Goal: Task Accomplishment & Management: Manage account settings

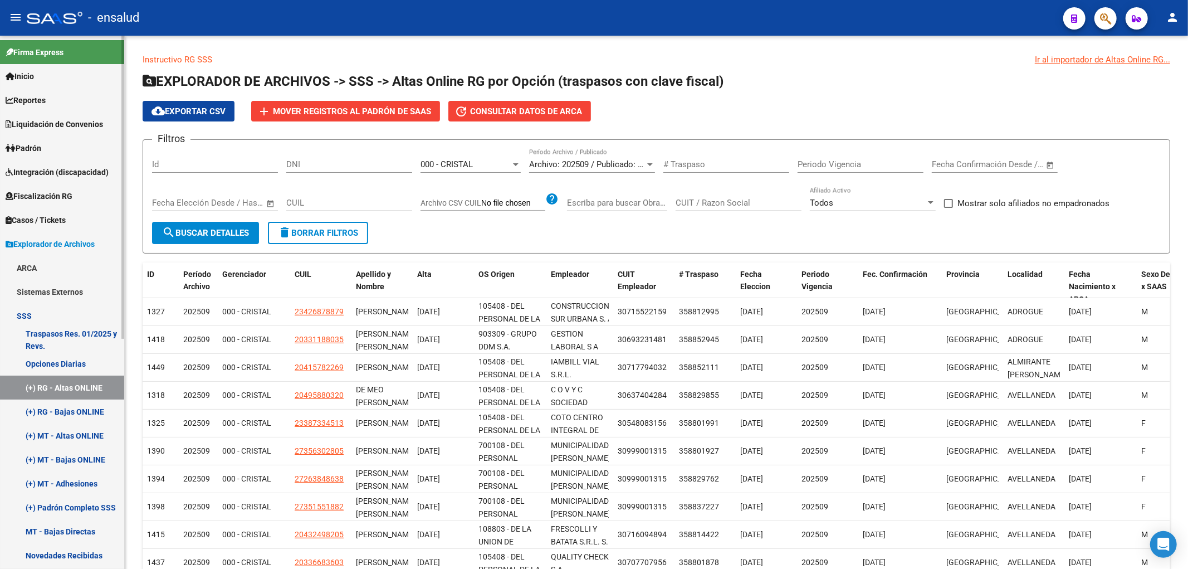
scroll to position [14, 0]
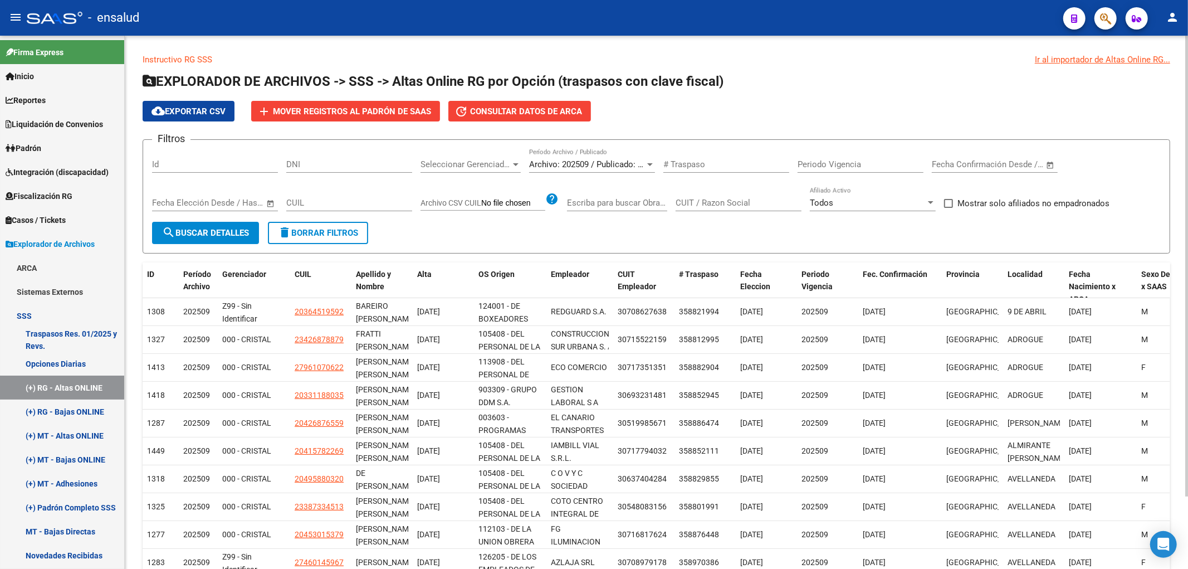
click at [313, 166] on input "DNI" at bounding box center [349, 164] width 126 height 10
paste input "43035333"
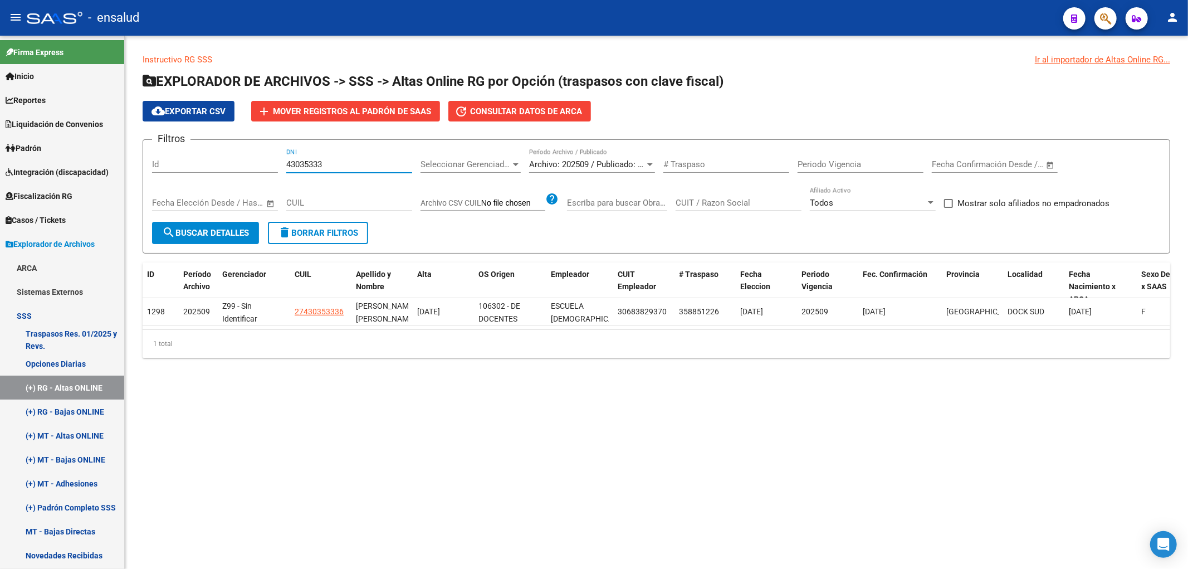
type input "43035333"
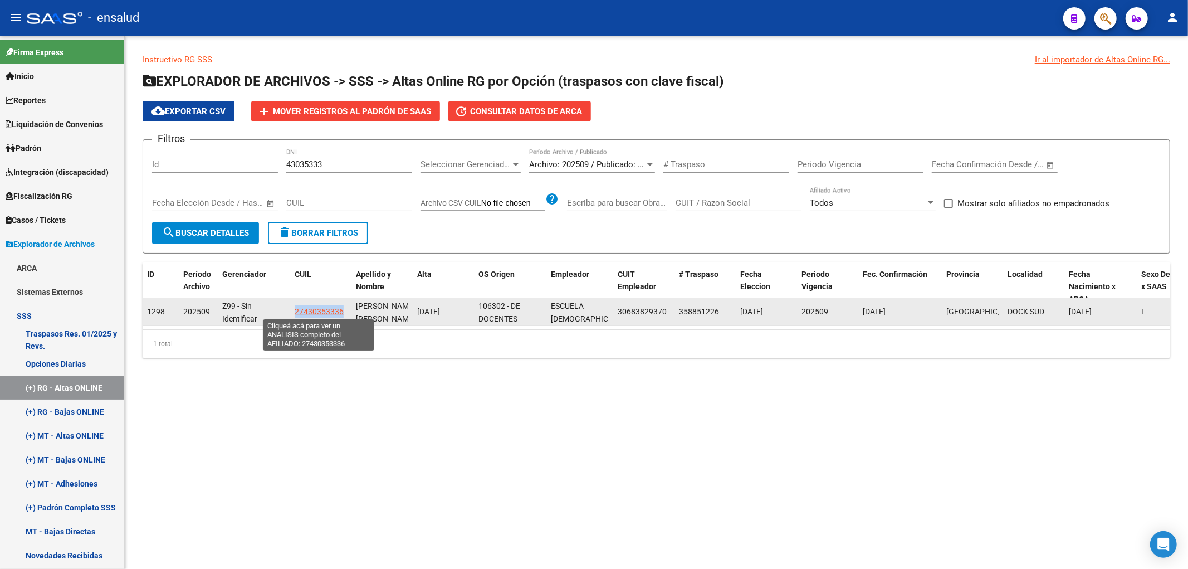
copy span "27430353336"
drag, startPoint x: 291, startPoint y: 315, endPoint x: 342, endPoint y: 313, distance: 51.3
click at [342, 313] on datatable-body-cell "27430353336" at bounding box center [320, 311] width 61 height 27
click at [310, 310] on span "27430353336" at bounding box center [319, 311] width 49 height 9
copy span "27430353336"
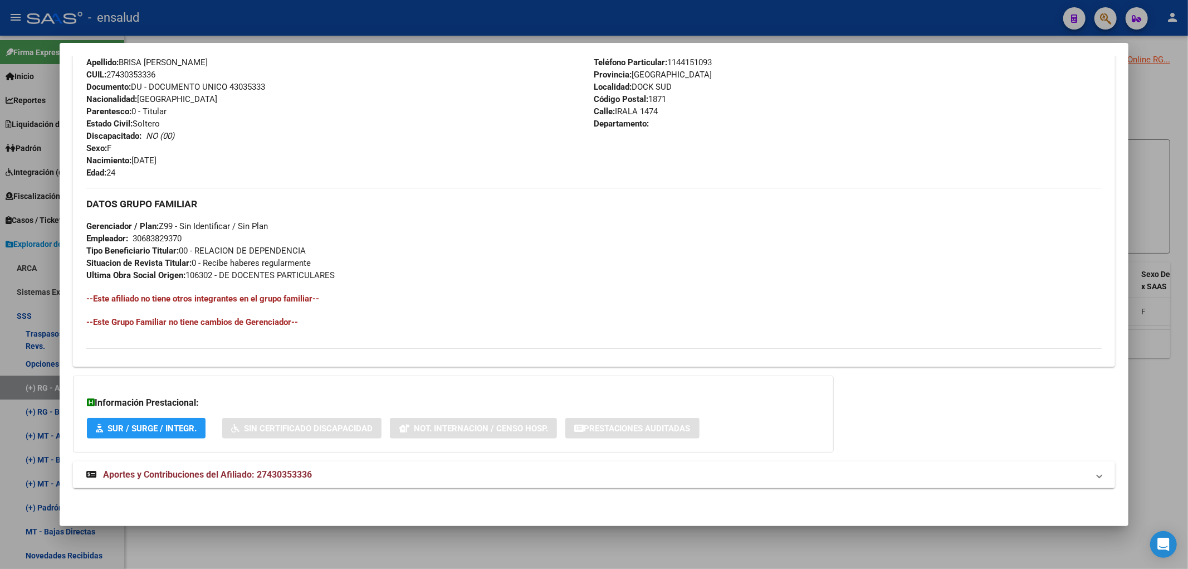
scroll to position [154, 0]
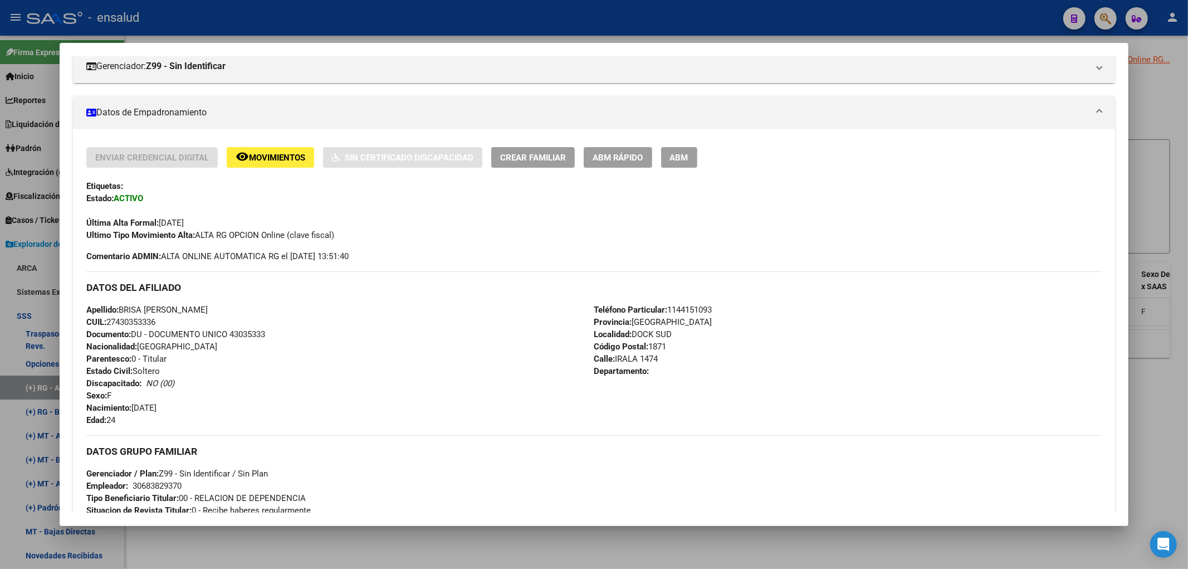
click at [642, 157] on span "ABM Rápido" at bounding box center [618, 158] width 51 height 10
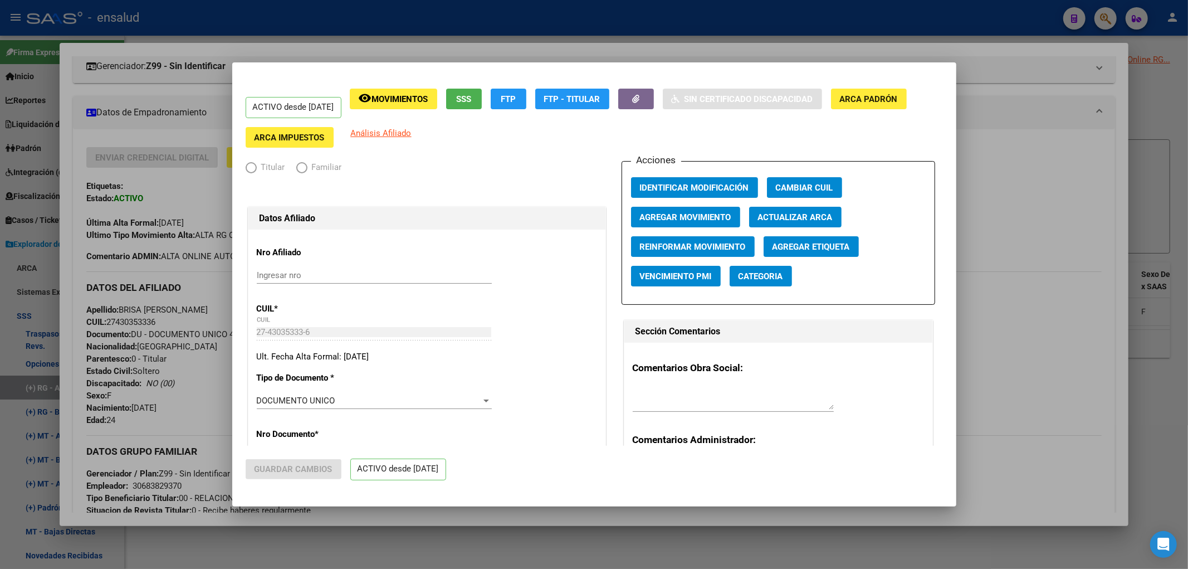
radio input "true"
type input "30-68382937-0"
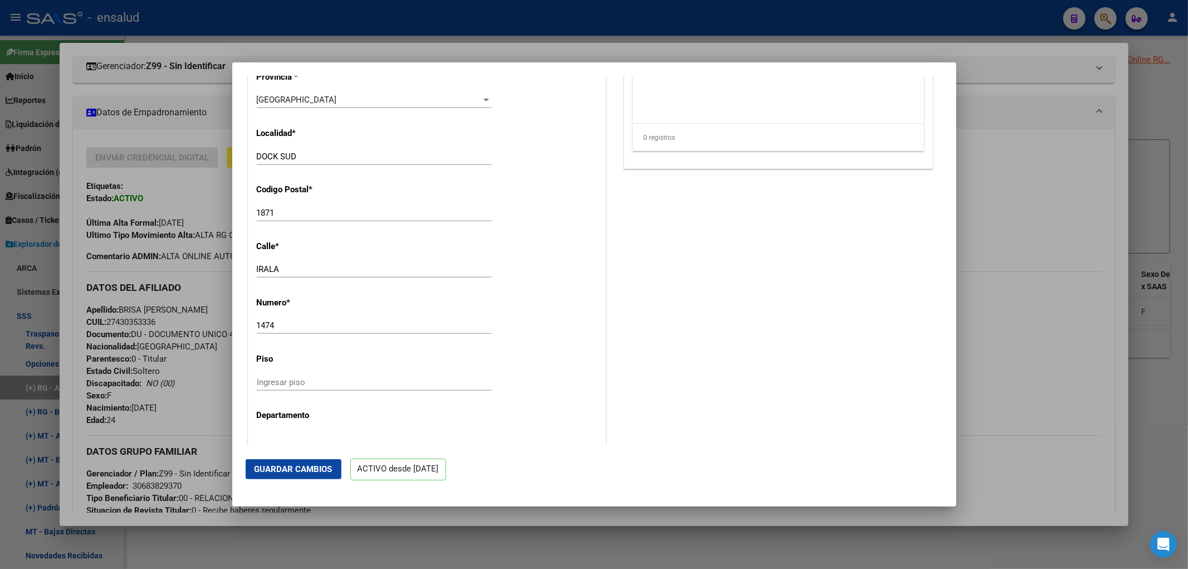
scroll to position [625, 0]
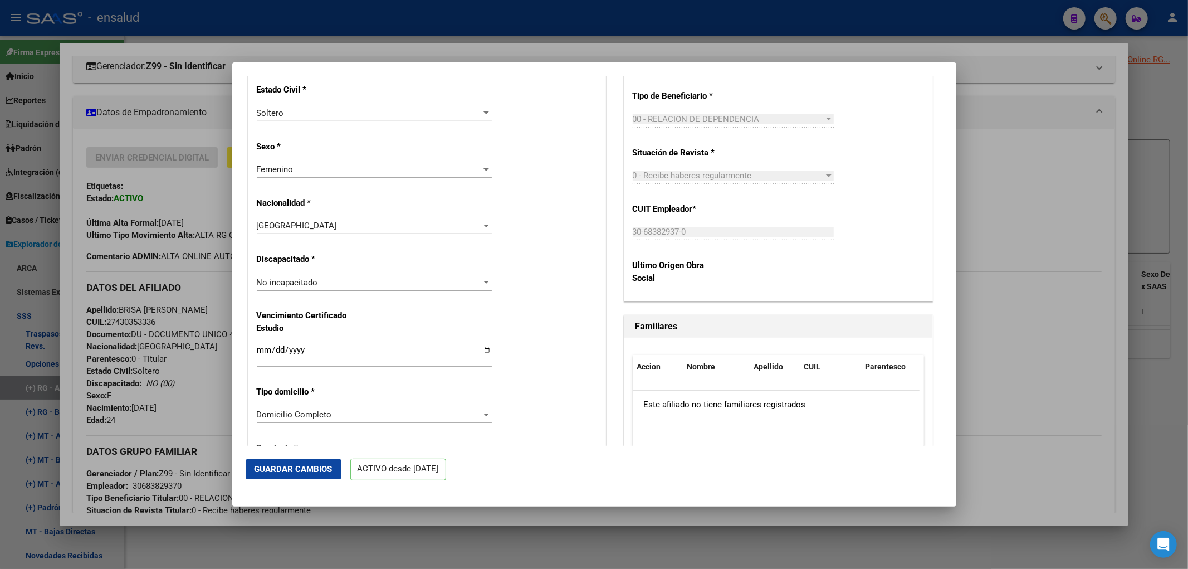
click at [985, 430] on div at bounding box center [594, 284] width 1188 height 569
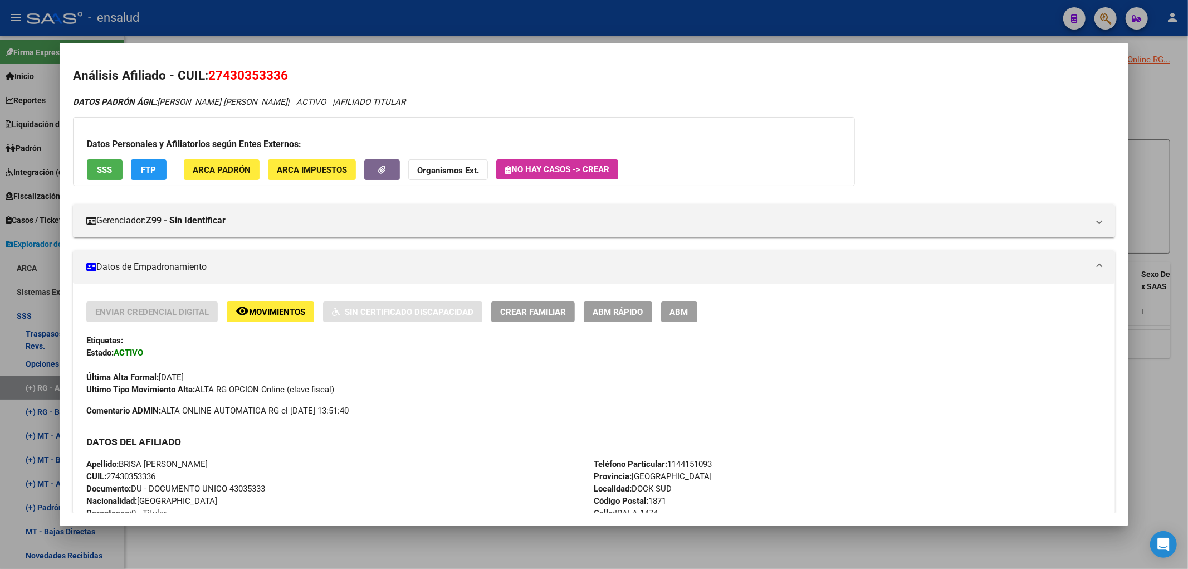
click at [675, 314] on span "ABM" at bounding box center [679, 312] width 18 height 10
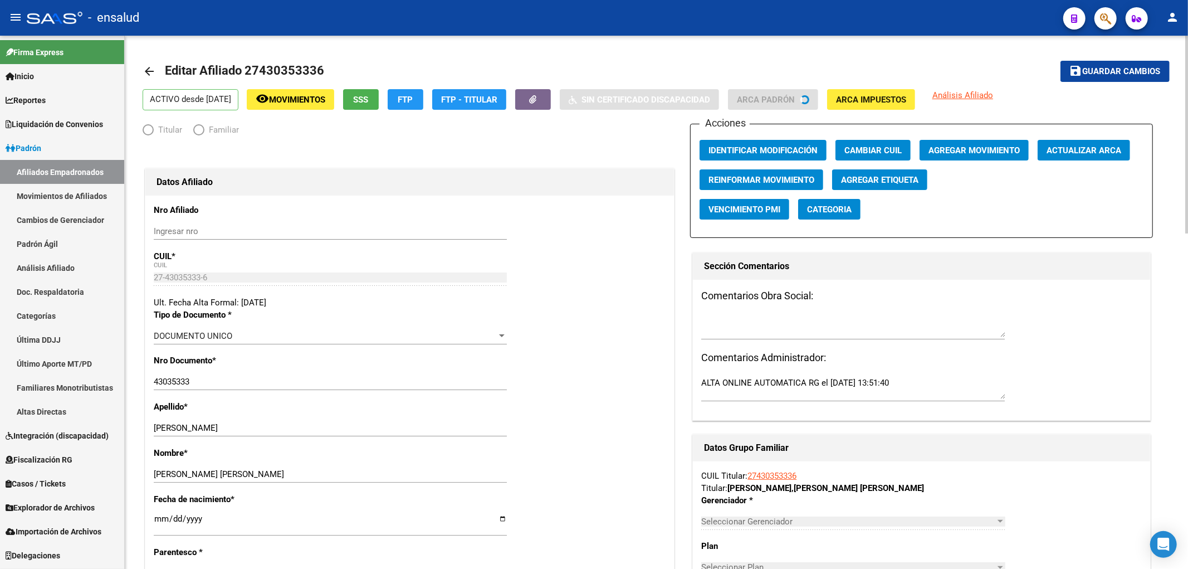
radio input "true"
type input "30-68382937-0"
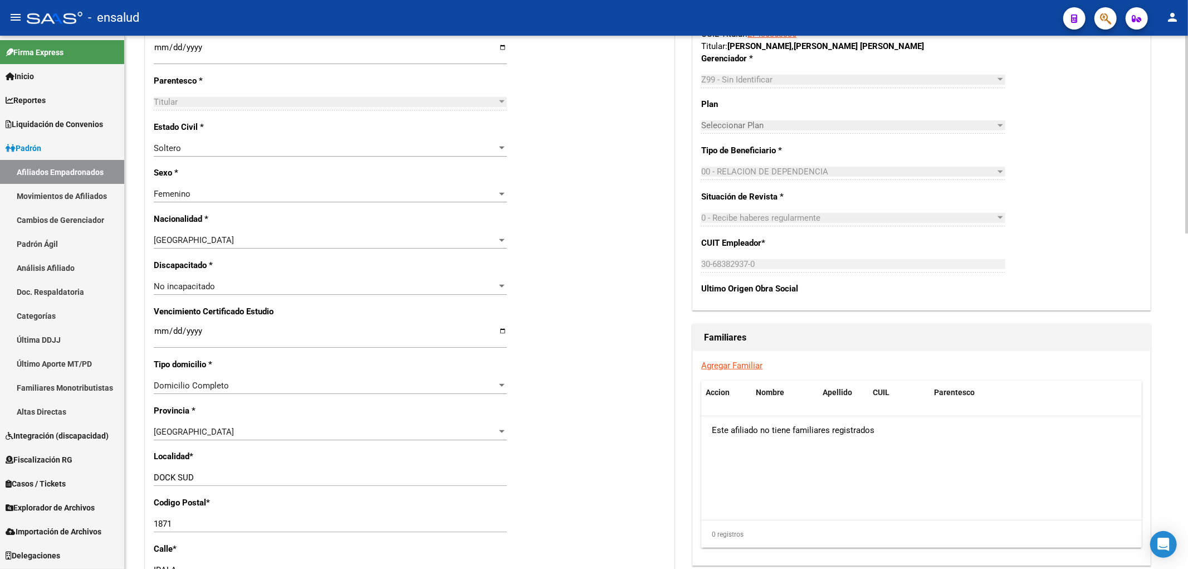
scroll to position [657, 0]
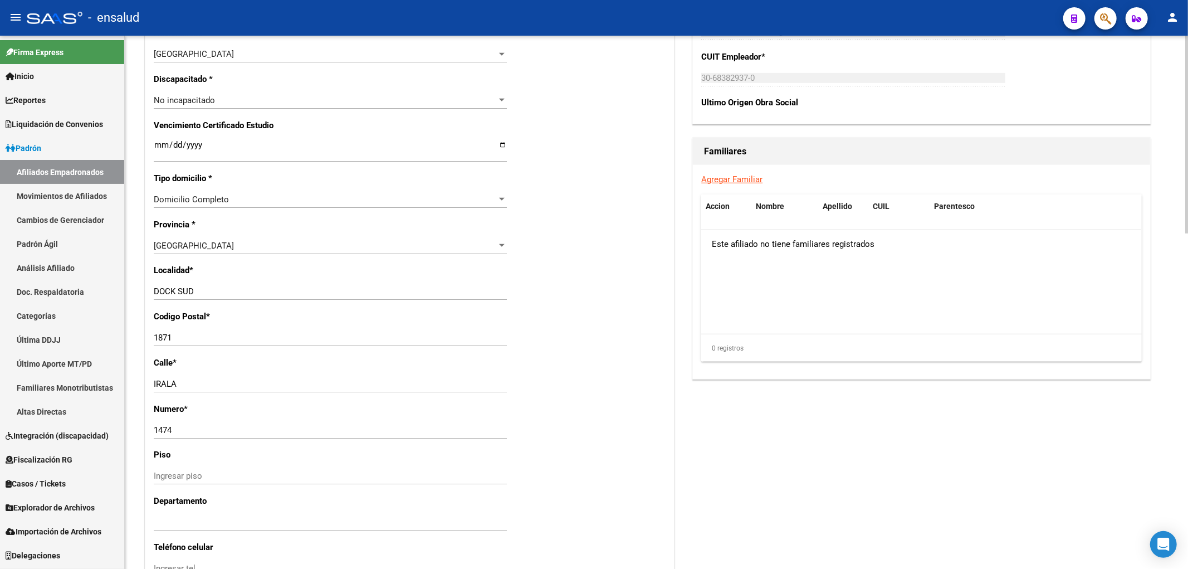
click at [222, 435] on input "1474" at bounding box center [330, 430] width 353 height 10
click at [225, 431] on input "1474" at bounding box center [330, 430] width 353 height 10
paste input "[PERSON_NAME] 1635"
click at [194, 426] on input "[PERSON_NAME] 1635" at bounding box center [330, 430] width 353 height 10
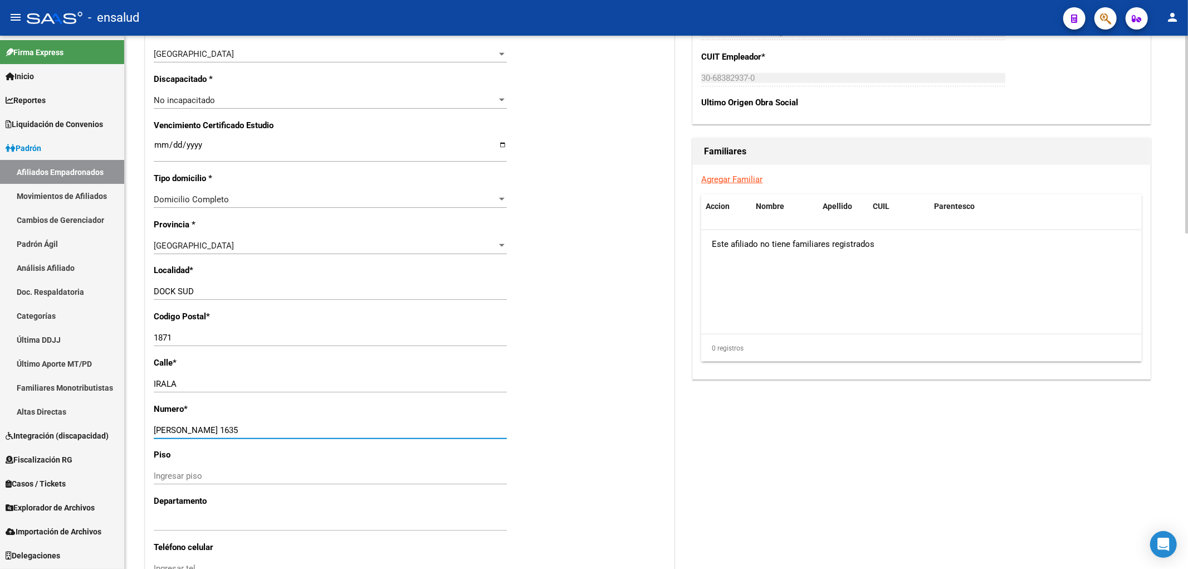
click at [194, 426] on input "[PERSON_NAME] 1635" at bounding box center [330, 430] width 353 height 10
type input "[PERSON_NAME]"
click at [183, 480] on input "Ingresar piso" at bounding box center [330, 476] width 353 height 10
paste input "1635"
type input "1635"
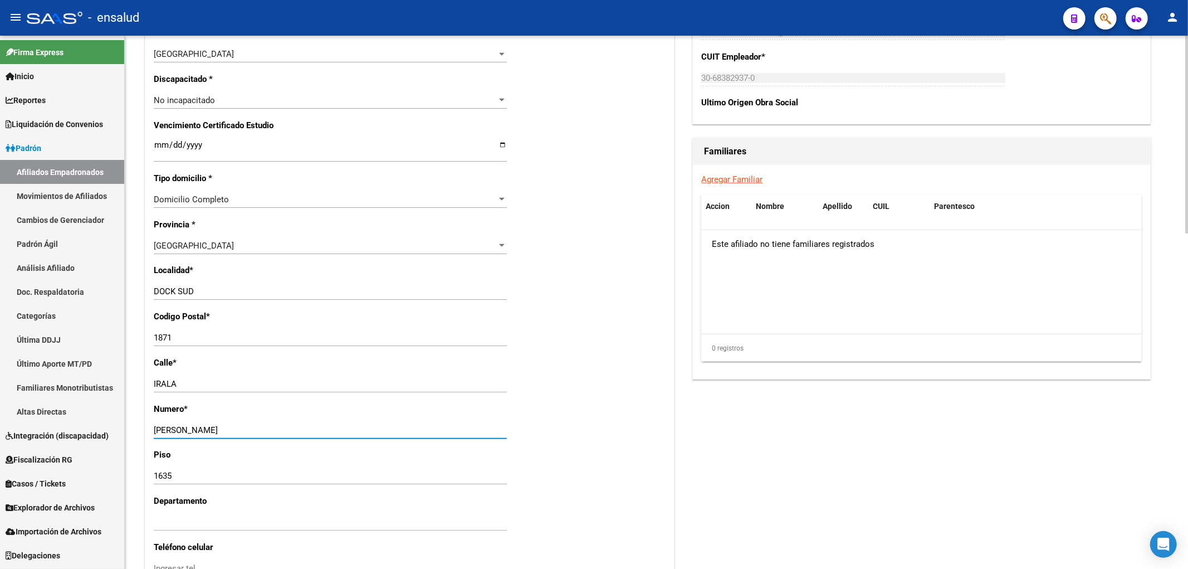
click at [202, 426] on input "[PERSON_NAME]" at bounding box center [330, 430] width 353 height 10
click at [195, 374] on div "Nro Afiliado Ingresar nro CUIL * 27-43035333-6 CUIL ARCA [PERSON_NAME] Ult. Fec…" at bounding box center [409, 136] width 529 height 1196
click at [194, 383] on input "IRALA" at bounding box center [330, 384] width 353 height 10
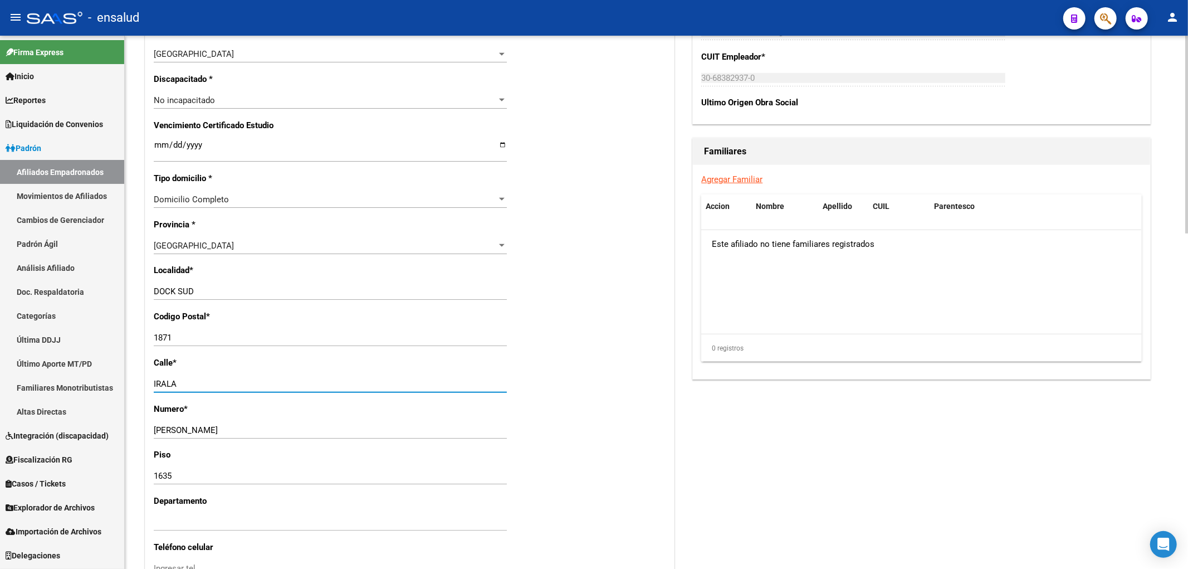
click at [194, 383] on input "IRALA" at bounding box center [330, 384] width 353 height 10
paste input "[PERSON_NAME]"
type input "[PERSON_NAME]"
type input "1635"
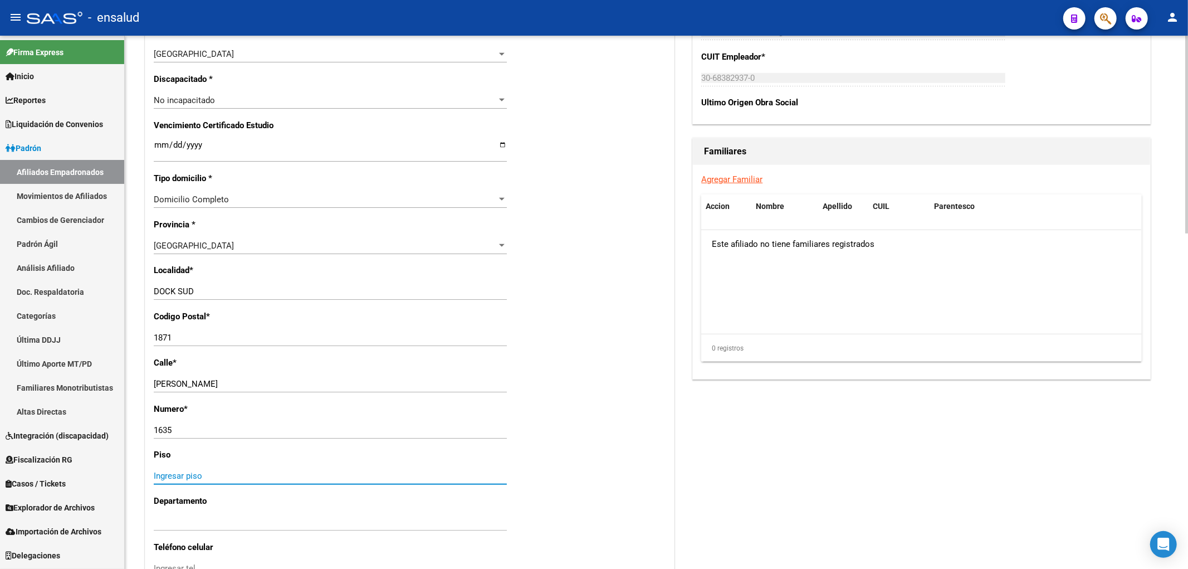
click at [216, 338] on input "1871" at bounding box center [330, 338] width 353 height 10
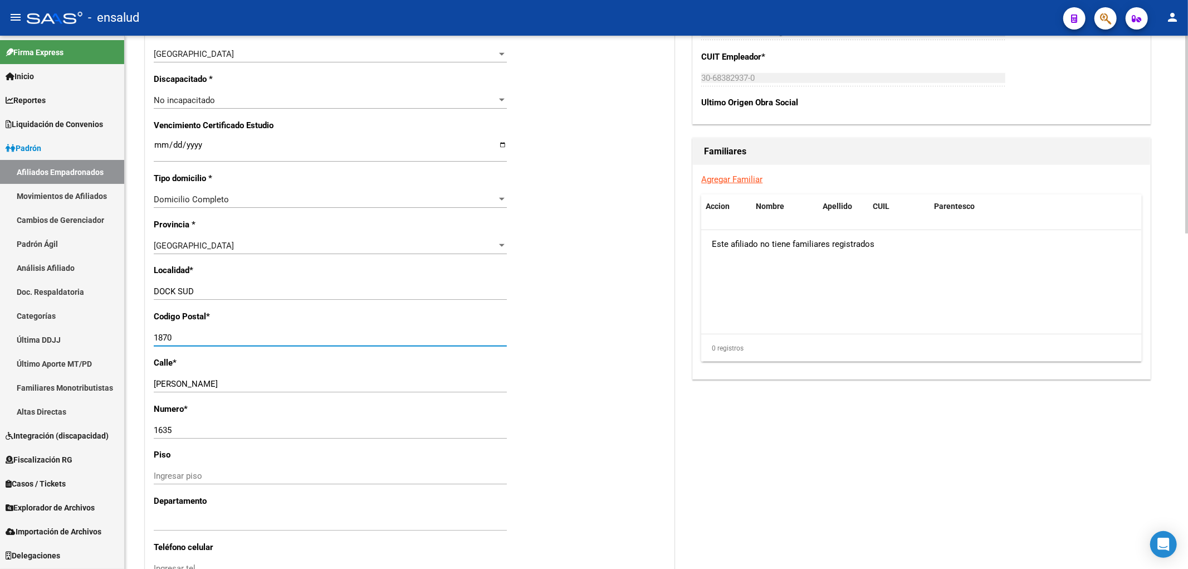
type input "1870"
click at [213, 293] on input "DOCK SUD" at bounding box center [330, 291] width 353 height 10
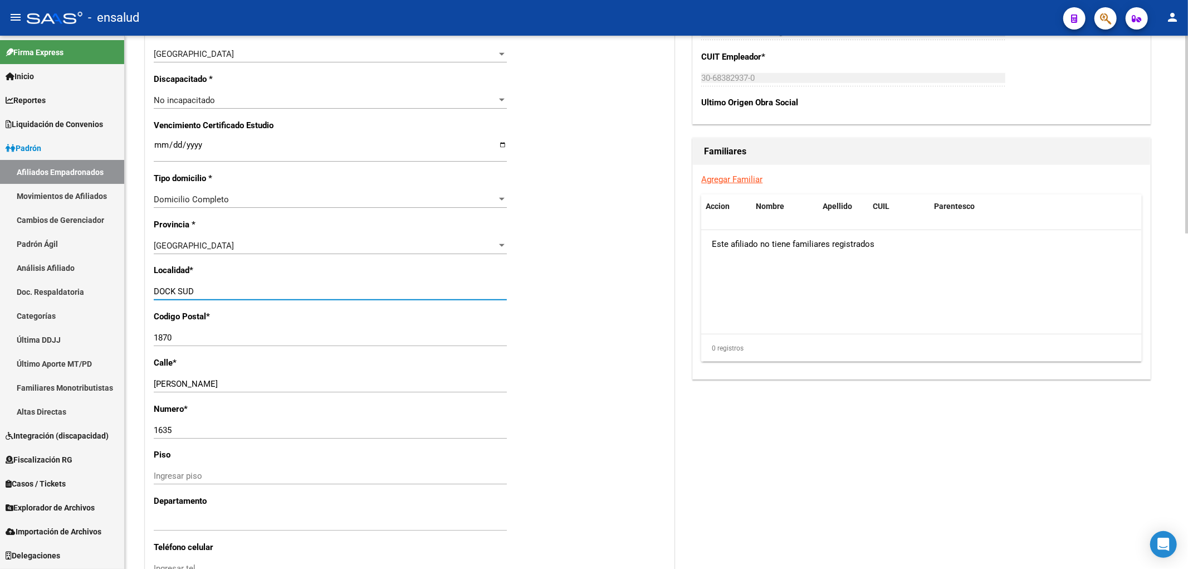
click at [213, 293] on input "DOCK SUD" at bounding box center [330, 291] width 353 height 10
type input "a"
type input "AVELLANEDA"
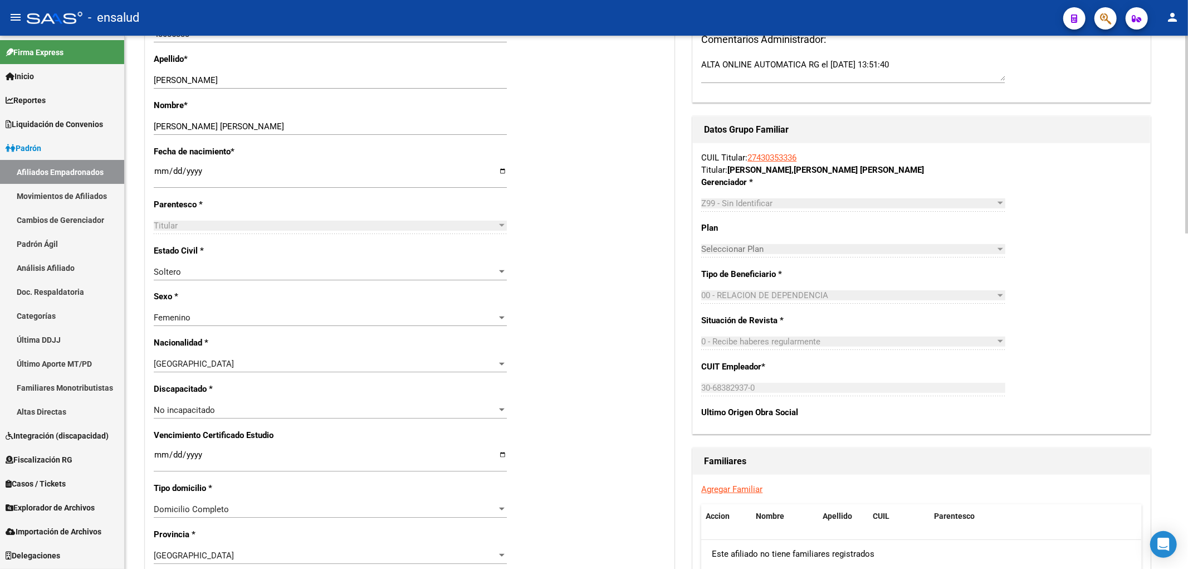
scroll to position [0, 0]
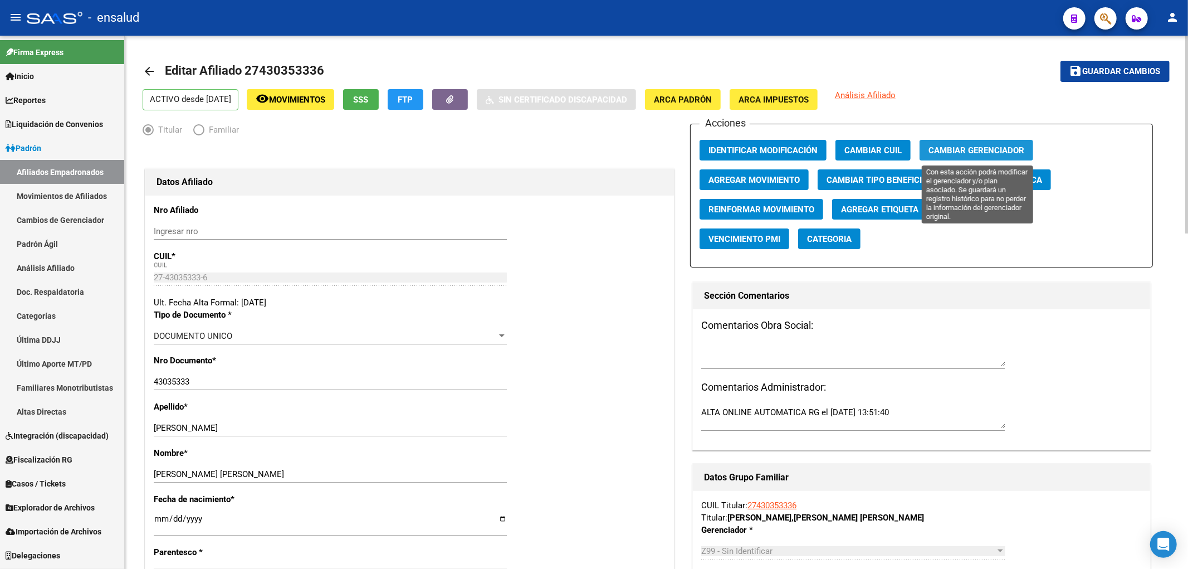
click at [954, 143] on button "Cambiar Gerenciador" at bounding box center [977, 150] width 114 height 21
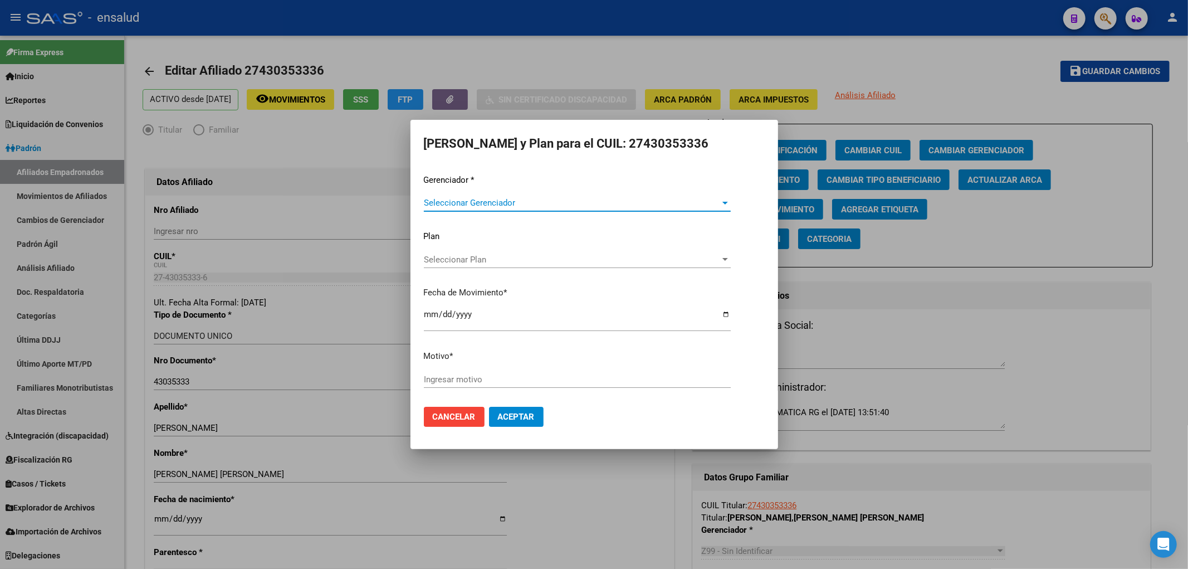
click at [516, 206] on span "Seleccionar Gerenciador" at bounding box center [572, 203] width 297 height 10
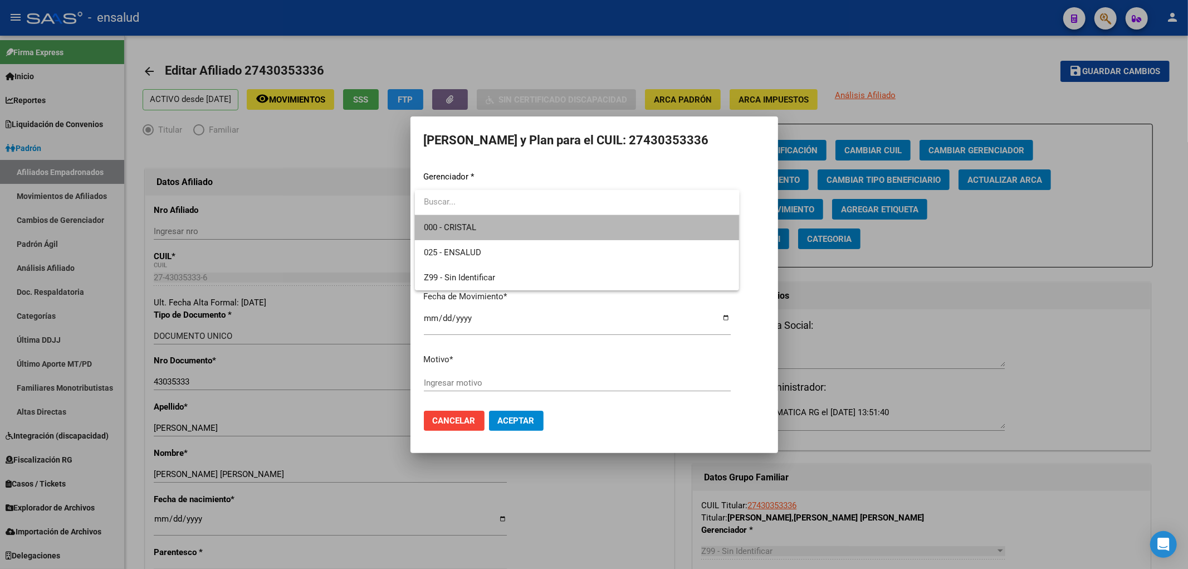
click at [502, 231] on span "000 - CRISTAL" at bounding box center [577, 227] width 307 height 25
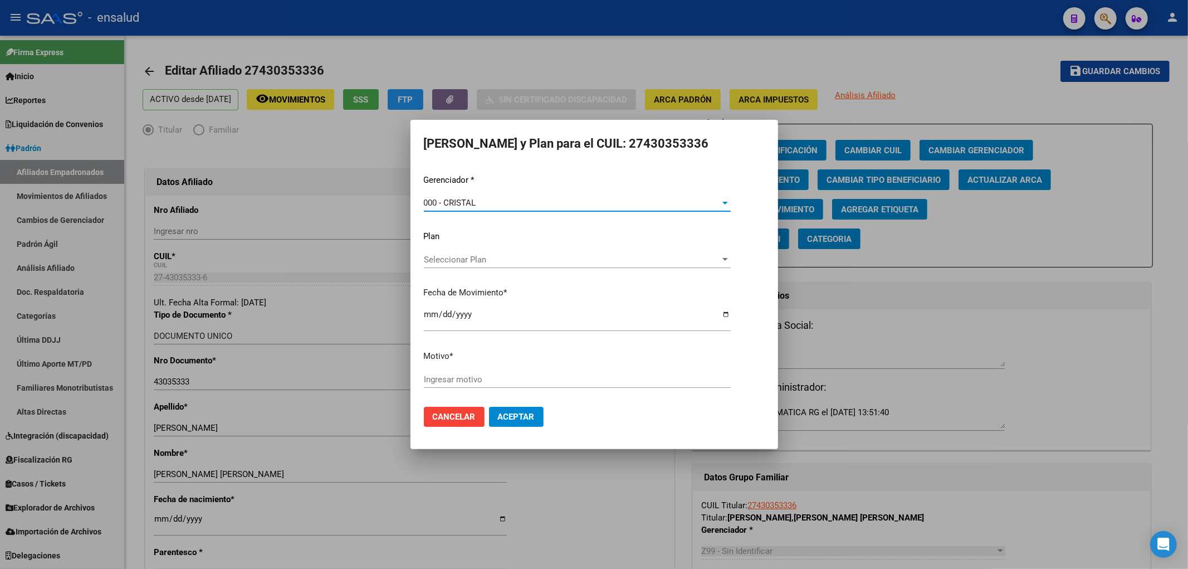
click at [478, 376] on input "Ingresar motivo" at bounding box center [577, 379] width 307 height 10
type input "CAMBIO GERENCIADOR"
click at [489, 407] on button "Aceptar" at bounding box center [516, 417] width 55 height 20
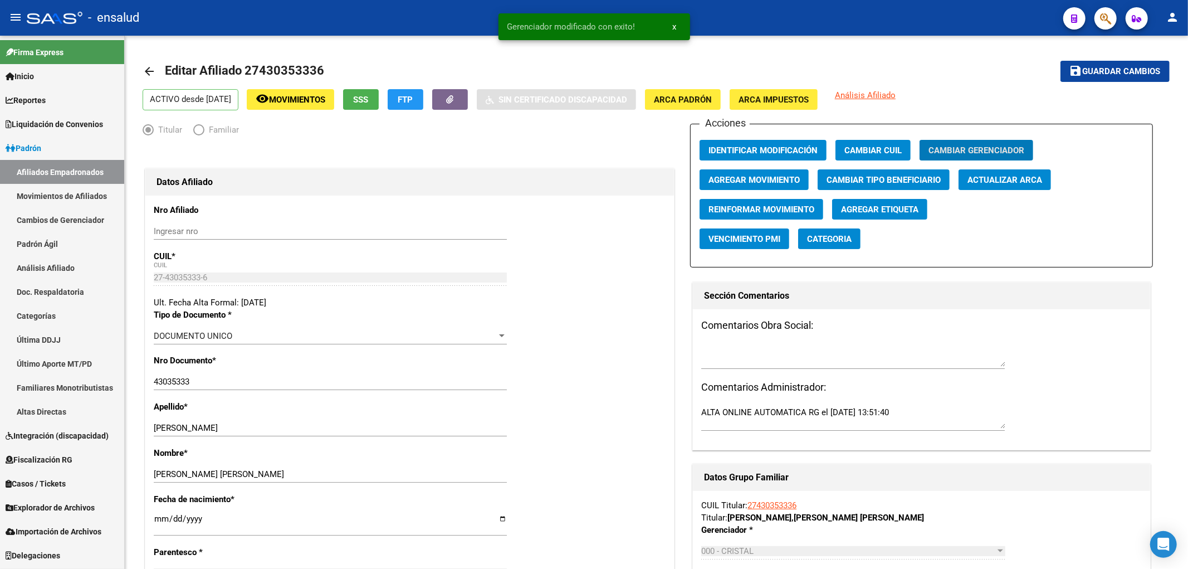
click at [65, 169] on link "Afiliados Empadronados" at bounding box center [62, 172] width 124 height 24
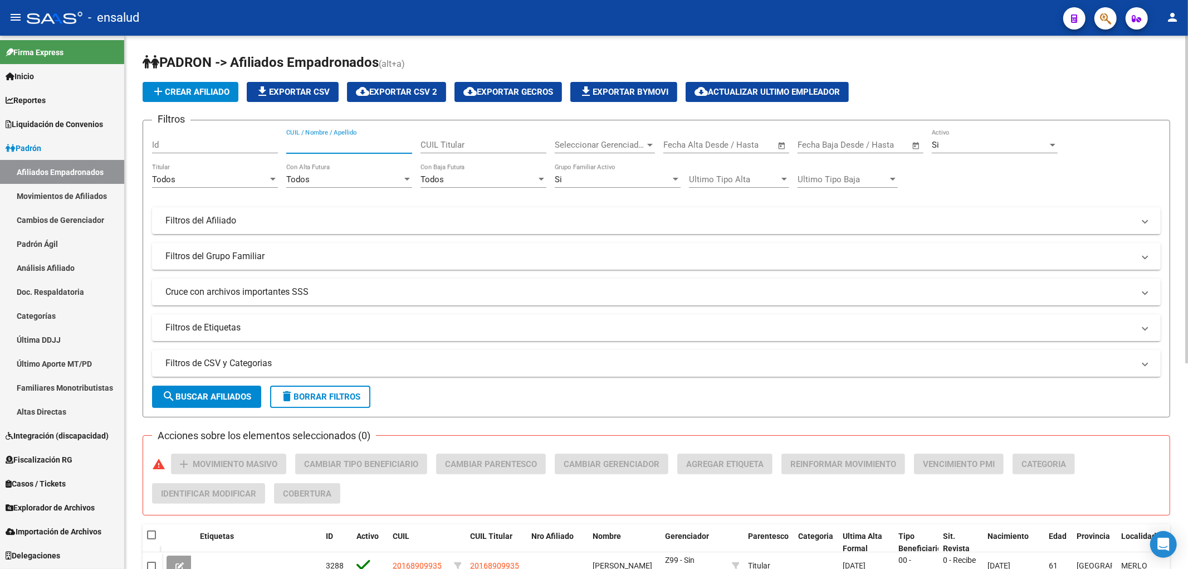
click at [342, 145] on input "CUIL / Nombre / Apellido" at bounding box center [349, 145] width 126 height 10
paste input "23365847"
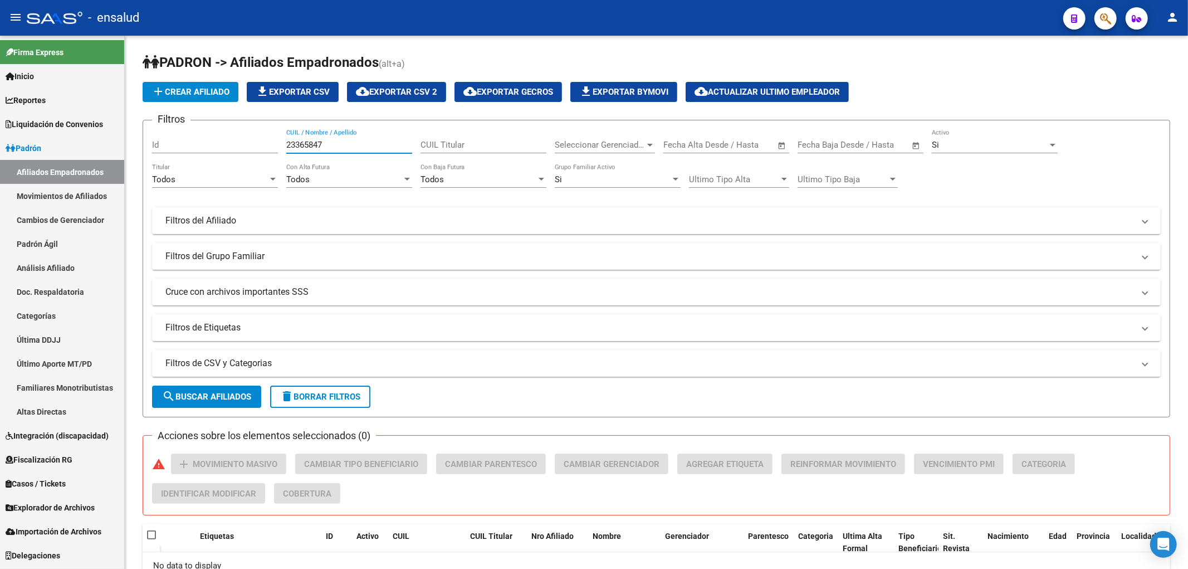
type input "23365847"
